Goal: Task Accomplishment & Management: Complete application form

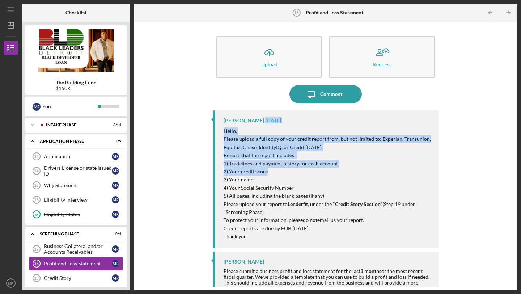
drag, startPoint x: 519, startPoint y: 116, endPoint x: 515, endPoint y: 174, distance: 58.5
click at [515, 174] on div "Icon/Menu Profit and Loss Statement 18 Profit and Loss Statement Checklist The …" at bounding box center [260, 147] width 521 height 294
click at [63, 272] on link "Credit Story 19 Credit Story M R" at bounding box center [76, 278] width 94 height 14
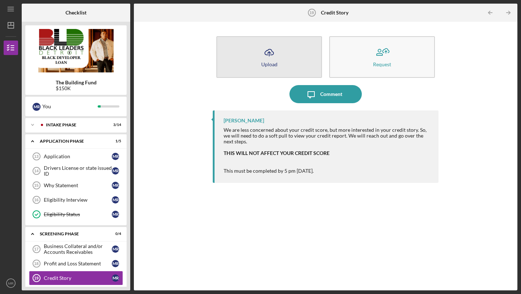
click at [266, 58] on icon "Icon/Upload" at bounding box center [269, 52] width 18 height 18
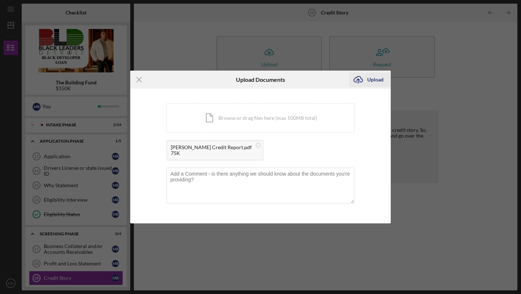
click at [368, 84] on div "Upload" at bounding box center [375, 79] width 16 height 14
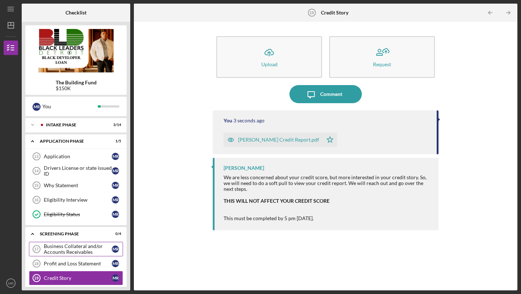
click at [50, 249] on div "Business Collateral and/or Accounts Receivables" at bounding box center [78, 249] width 68 height 12
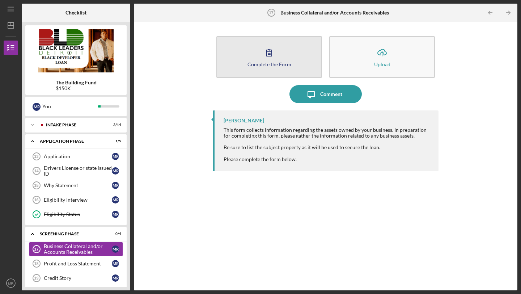
click at [260, 51] on button "Complete the Form Form" at bounding box center [269, 57] width 106 height 42
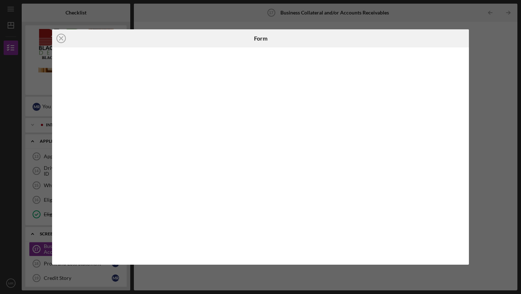
click at [495, 71] on div "Icon/Close Form" at bounding box center [260, 147] width 521 height 294
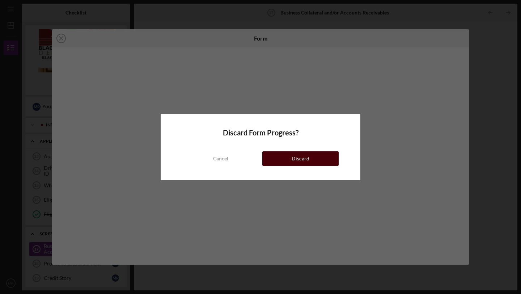
click at [293, 155] on div "Discard" at bounding box center [301, 158] width 18 height 14
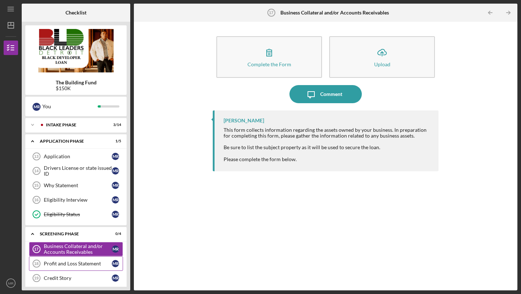
click at [83, 263] on div "Profit and Loss Statement" at bounding box center [78, 264] width 68 height 6
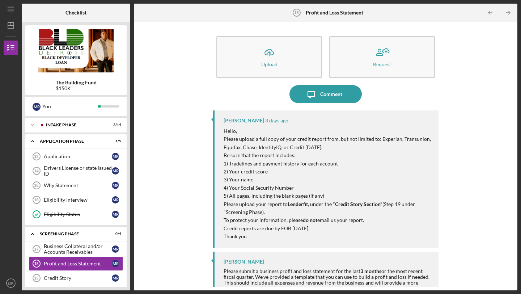
drag, startPoint x: 519, startPoint y: 111, endPoint x: 514, endPoint y: 165, distance: 54.9
click at [514, 165] on div "Icon/Menu Profit and Loss Statement 18 Profit and Loss Statement Checklist The …" at bounding box center [260, 147] width 521 height 294
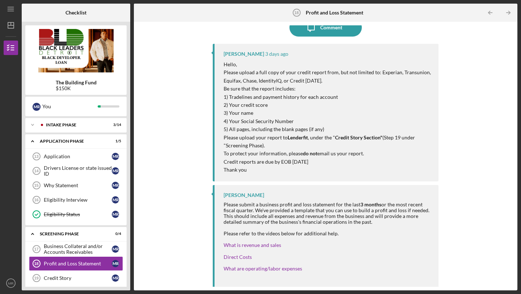
scroll to position [87, 0]
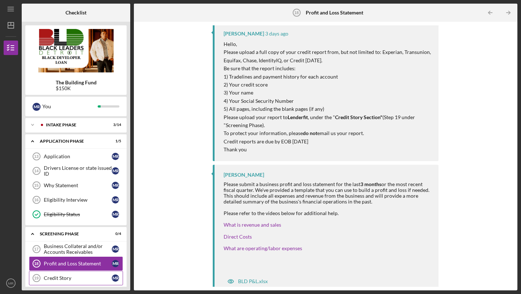
click at [72, 280] on div "Credit Story" at bounding box center [78, 278] width 68 height 6
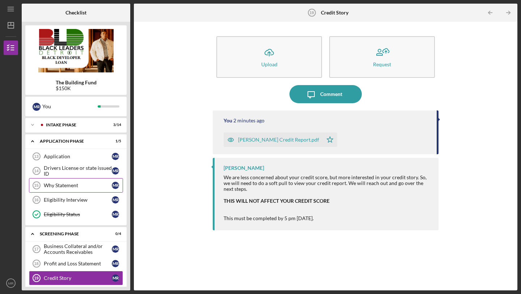
click at [56, 189] on link "Why Statement 15 Why Statement M R" at bounding box center [76, 185] width 94 height 14
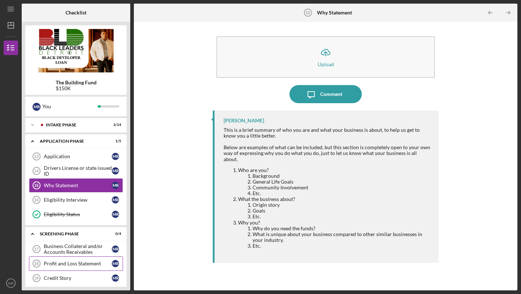
click at [62, 267] on link "Profit and Loss Statement 18 Profit and Loss Statement M R" at bounding box center [76, 263] width 94 height 14
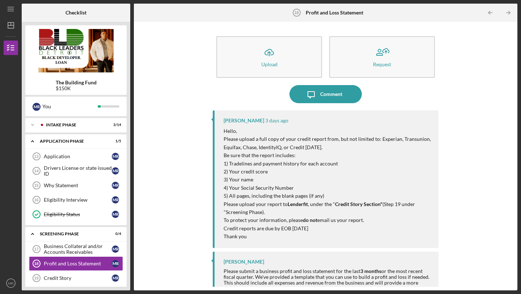
drag, startPoint x: 514, startPoint y: 136, endPoint x: 510, endPoint y: 180, distance: 44.3
click at [510, 182] on div "Icon/Upload Upload Request Icon/Message Comment [PERSON_NAME] [DATE] Hello, Ple…" at bounding box center [326, 155] width 376 height 261
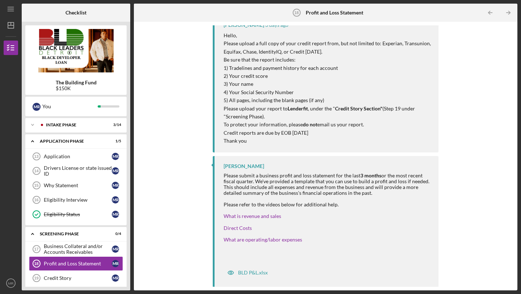
scroll to position [96, 0]
click at [248, 273] on div "BLD P&L.xlsx" at bounding box center [253, 272] width 30 height 6
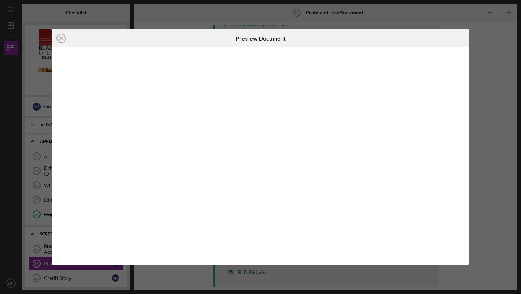
scroll to position [96, 0]
click at [500, 45] on div "Icon/Close Preview Document Icon/Download" at bounding box center [260, 147] width 521 height 294
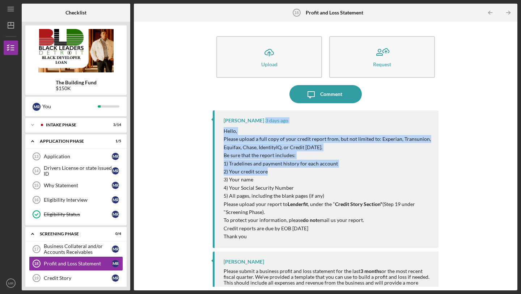
drag, startPoint x: 518, startPoint y: 106, endPoint x: 521, endPoint y: 169, distance: 62.3
click at [521, 169] on div "Icon/Menu Profit and Loss Statement 18 Profit and Loss Statement Checklist The …" at bounding box center [260, 147] width 521 height 294
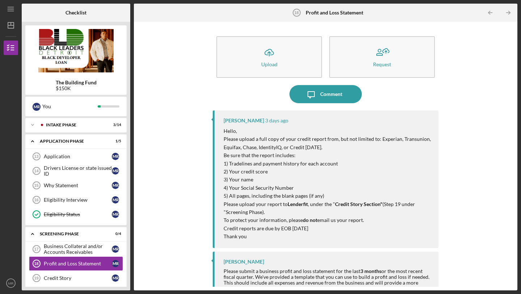
click at [490, 163] on div "Icon/Upload Upload Request Icon/Message Comment [PERSON_NAME] [DATE] Hello, Ple…" at bounding box center [326, 155] width 376 height 261
drag, startPoint x: 519, startPoint y: 149, endPoint x: 520, endPoint y: 193, distance: 43.1
click at [520, 193] on div "Icon/Menu Profit and Loss Statement 18 Profit and Loss Statement Checklist The …" at bounding box center [260, 147] width 521 height 294
click at [516, 182] on div "Icon/Upload Upload Request Icon/Message Comment [PERSON_NAME] [DATE] Hello, Ple…" at bounding box center [326, 156] width 384 height 269
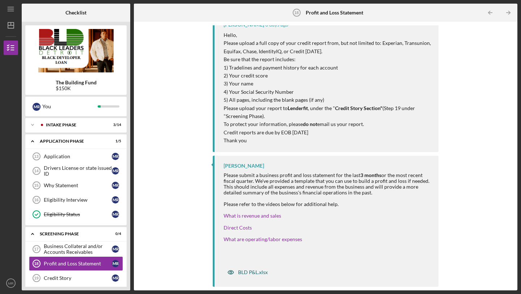
click at [255, 274] on div "BLD P&L.xlsx" at bounding box center [253, 272] width 30 height 6
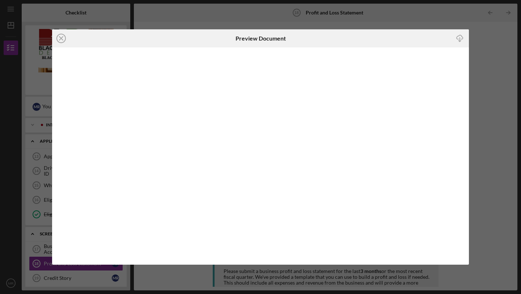
click at [463, 38] on icon "Icon/Download" at bounding box center [460, 38] width 16 height 16
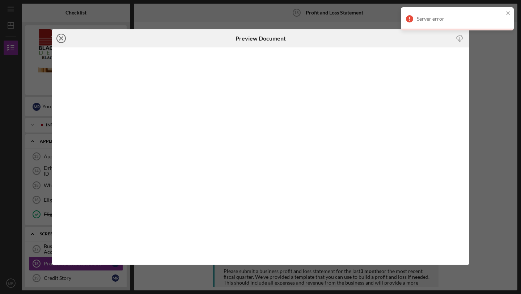
click at [63, 41] on icon "Icon/Close" at bounding box center [61, 38] width 18 height 18
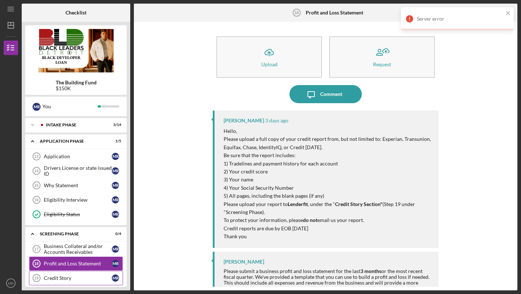
click at [72, 273] on link "Credit Story 19 Credit Story M R" at bounding box center [76, 278] width 94 height 14
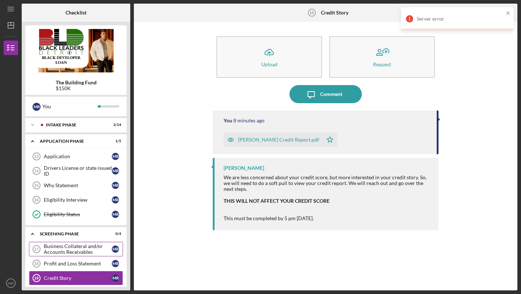
click at [77, 254] on div "Business Collateral and/or Accounts Receivables" at bounding box center [78, 249] width 68 height 12
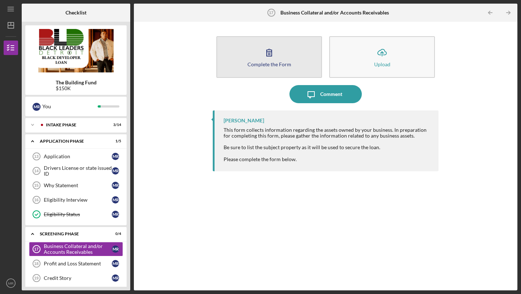
click at [284, 51] on button "Complete the Form Form" at bounding box center [269, 57] width 106 height 42
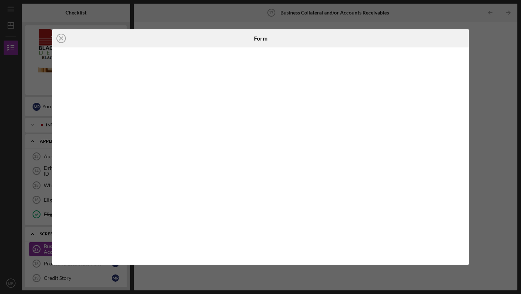
click at [482, 184] on div "Icon/Close Form" at bounding box center [260, 147] width 521 height 294
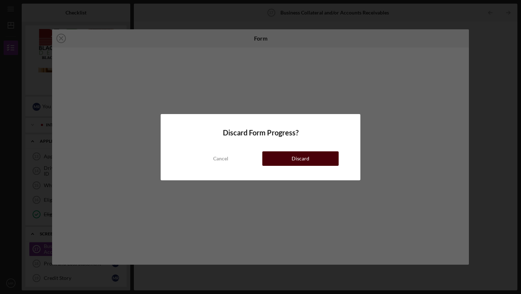
click at [300, 160] on div "Discard" at bounding box center [301, 158] width 18 height 14
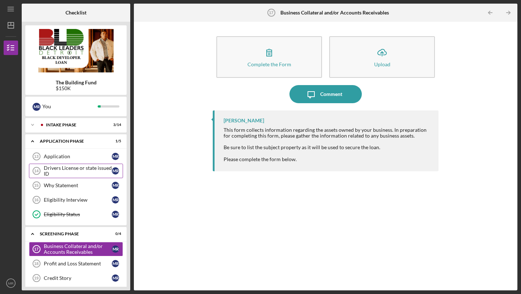
click at [54, 168] on div "Drivers License or state issued ID" at bounding box center [78, 171] width 68 height 12
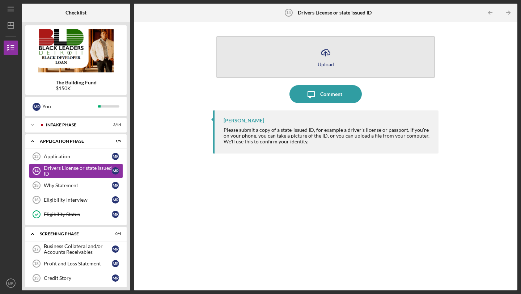
click at [337, 45] on button "Icon/Upload Upload" at bounding box center [325, 57] width 219 height 42
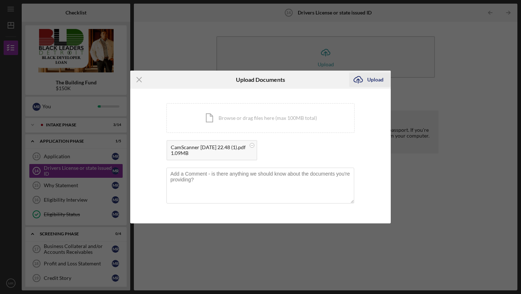
click at [370, 81] on div "Upload" at bounding box center [375, 79] width 16 height 14
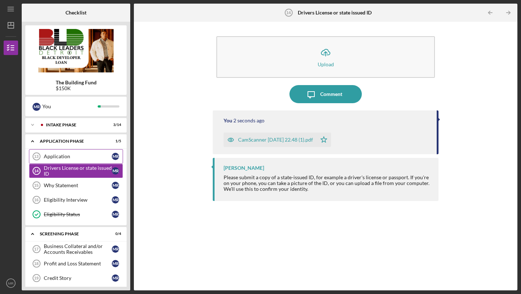
click at [83, 155] on div "Application" at bounding box center [78, 156] width 68 height 6
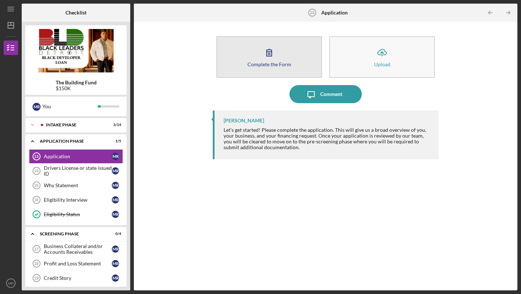
click at [250, 65] on div "Complete the Form" at bounding box center [270, 64] width 44 height 5
